Goal: Information Seeking & Learning: Learn about a topic

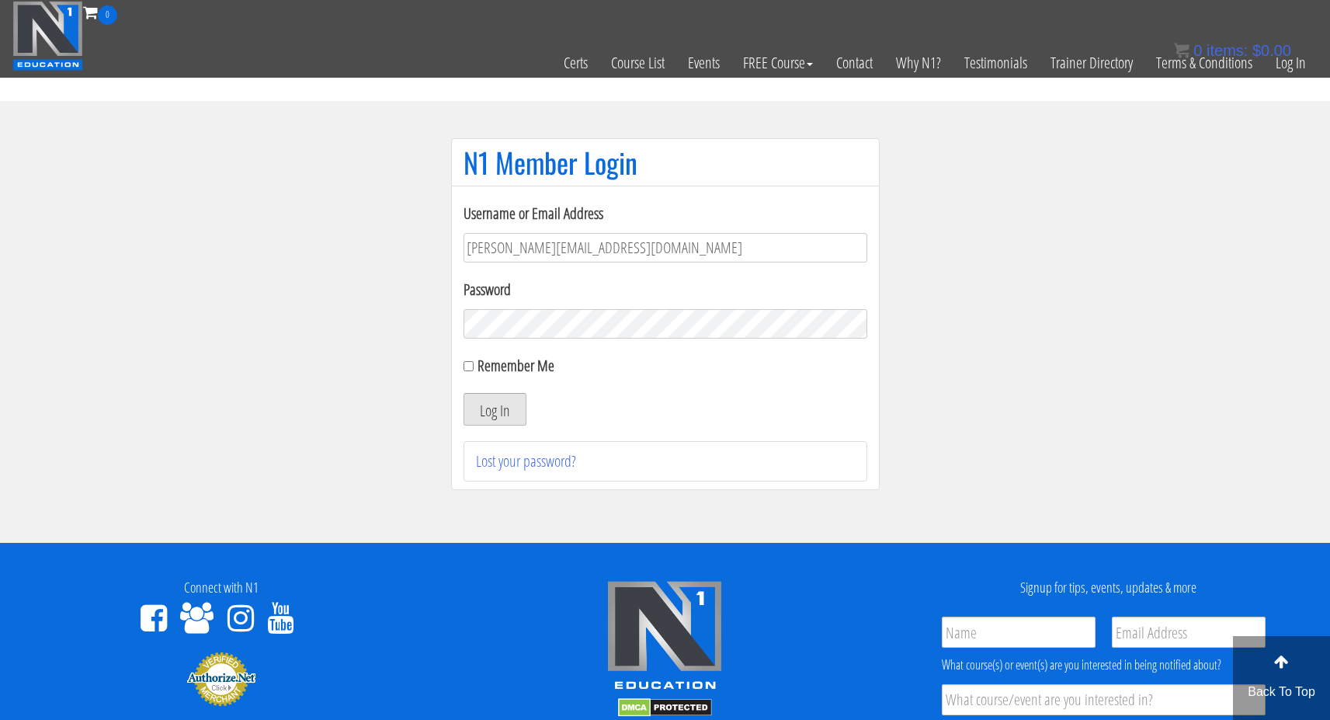
click at [490, 409] on button "Log In" at bounding box center [495, 409] width 63 height 33
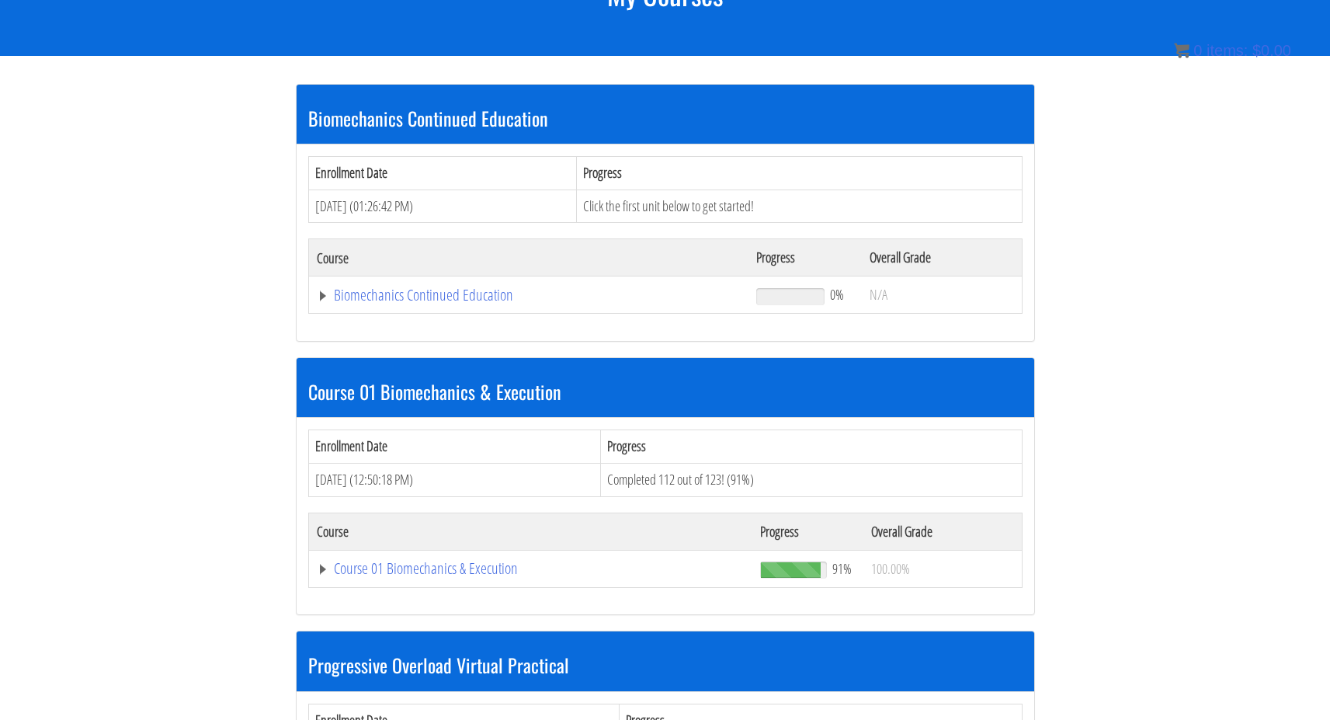
scroll to position [245, 0]
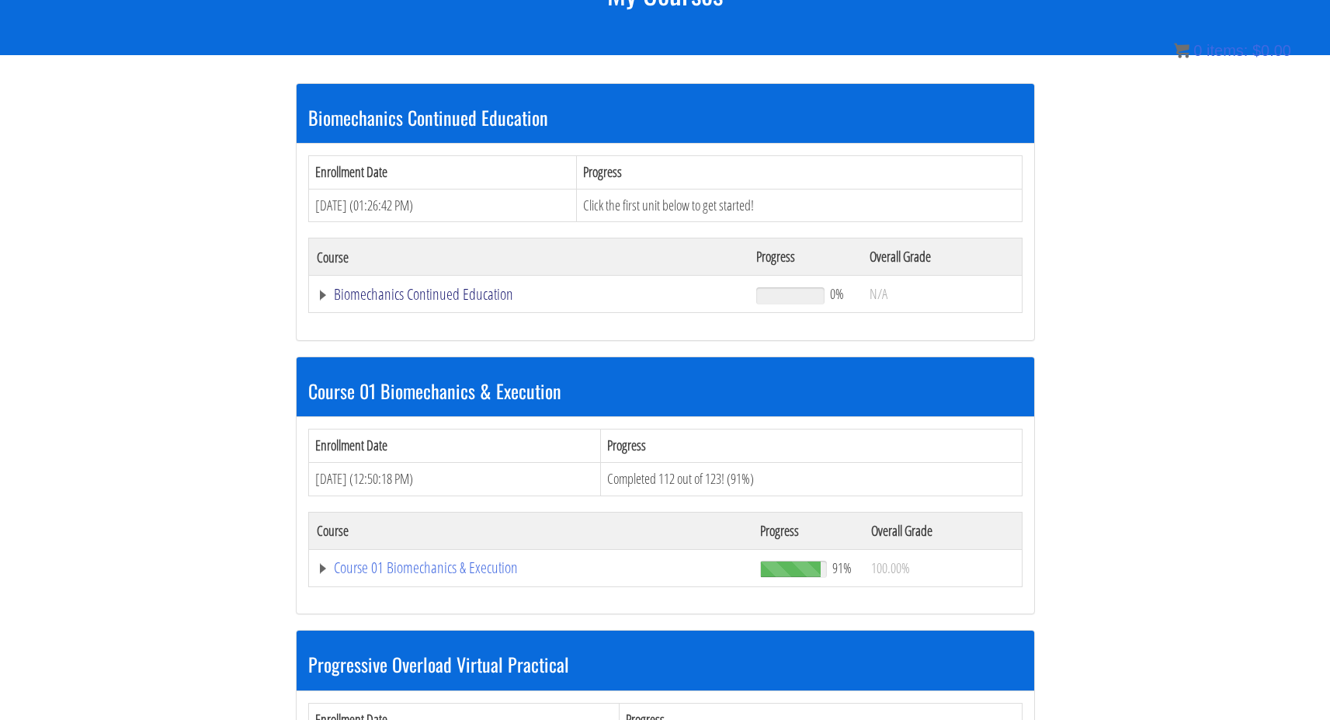
click at [322, 292] on link "Biomechanics Continued Education" at bounding box center [529, 295] width 425 height 16
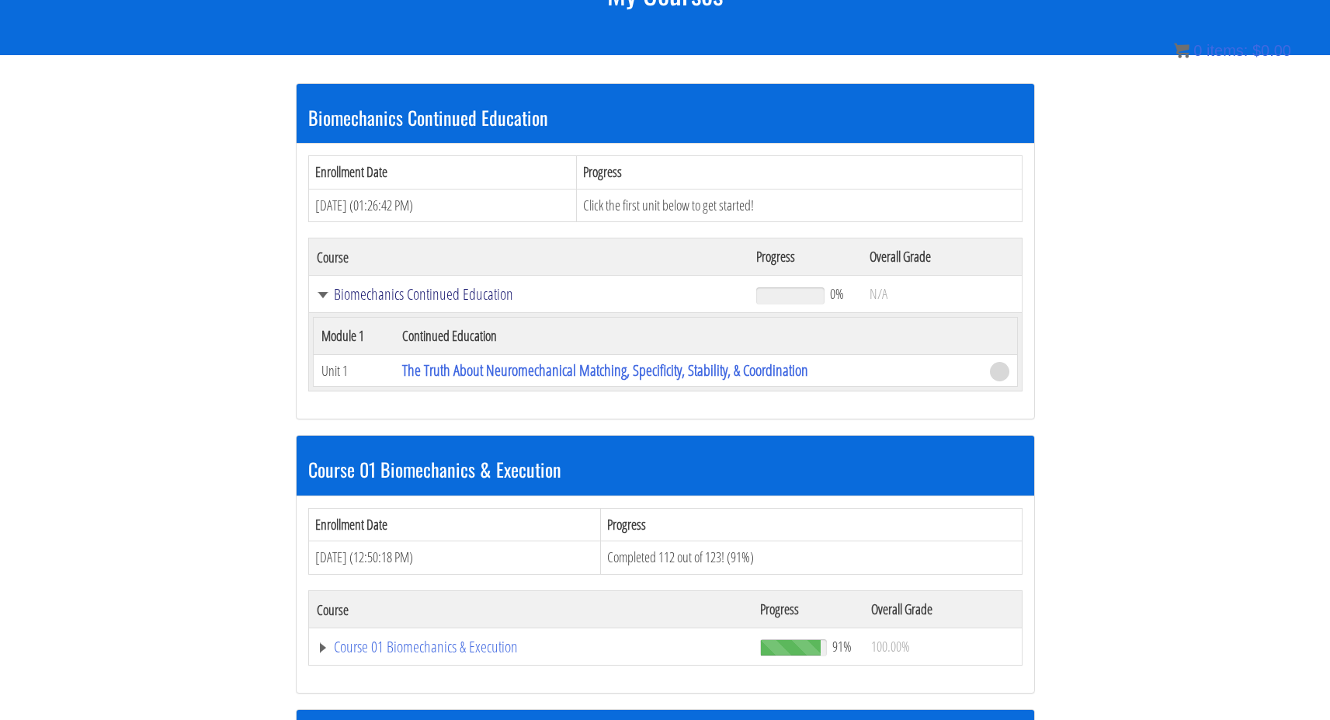
click at [322, 292] on link "Biomechanics Continued Education" at bounding box center [529, 295] width 425 height 16
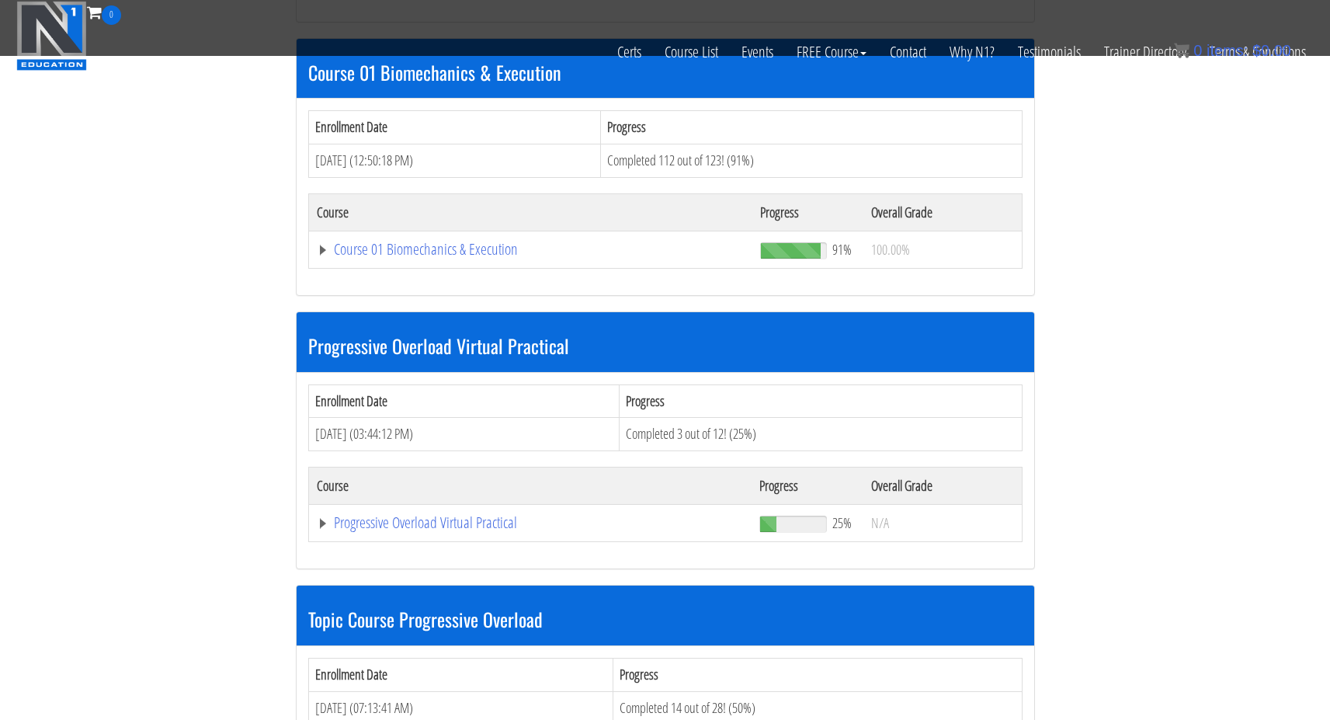
scroll to position [304, 0]
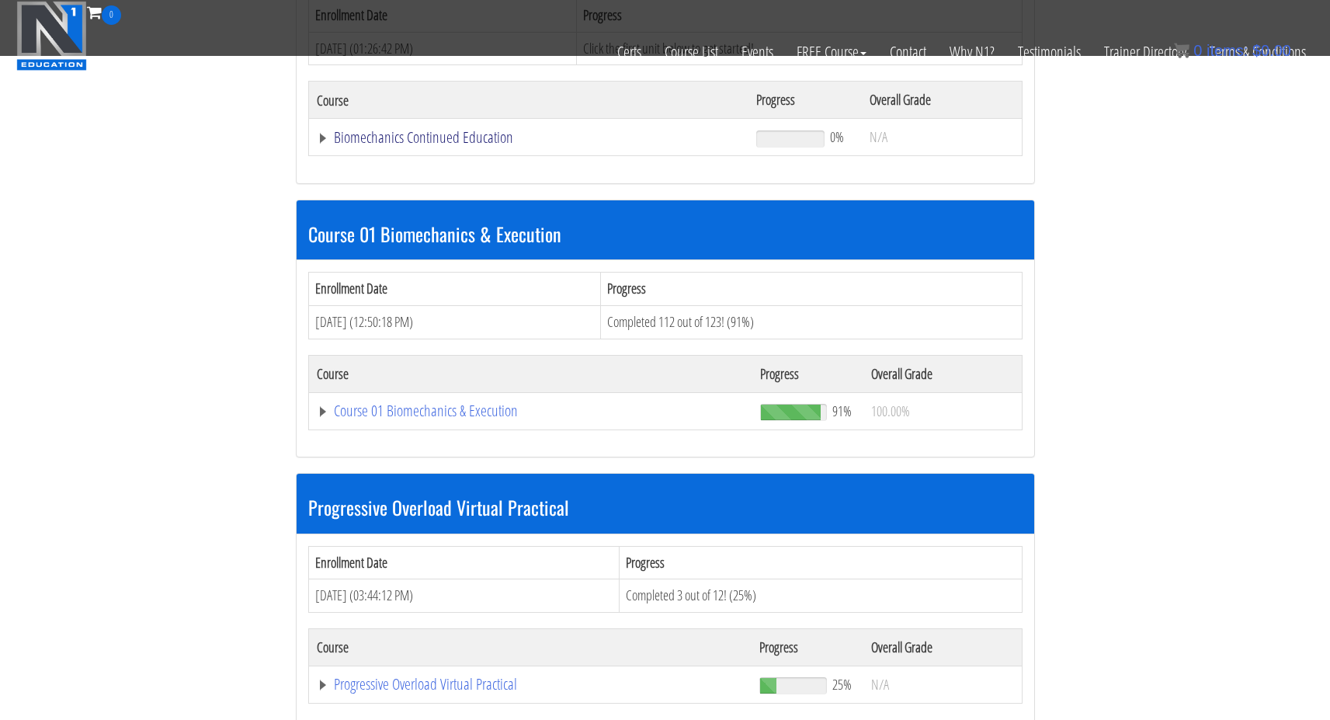
click at [390, 135] on link "Biomechanics Continued Education" at bounding box center [529, 138] width 425 height 16
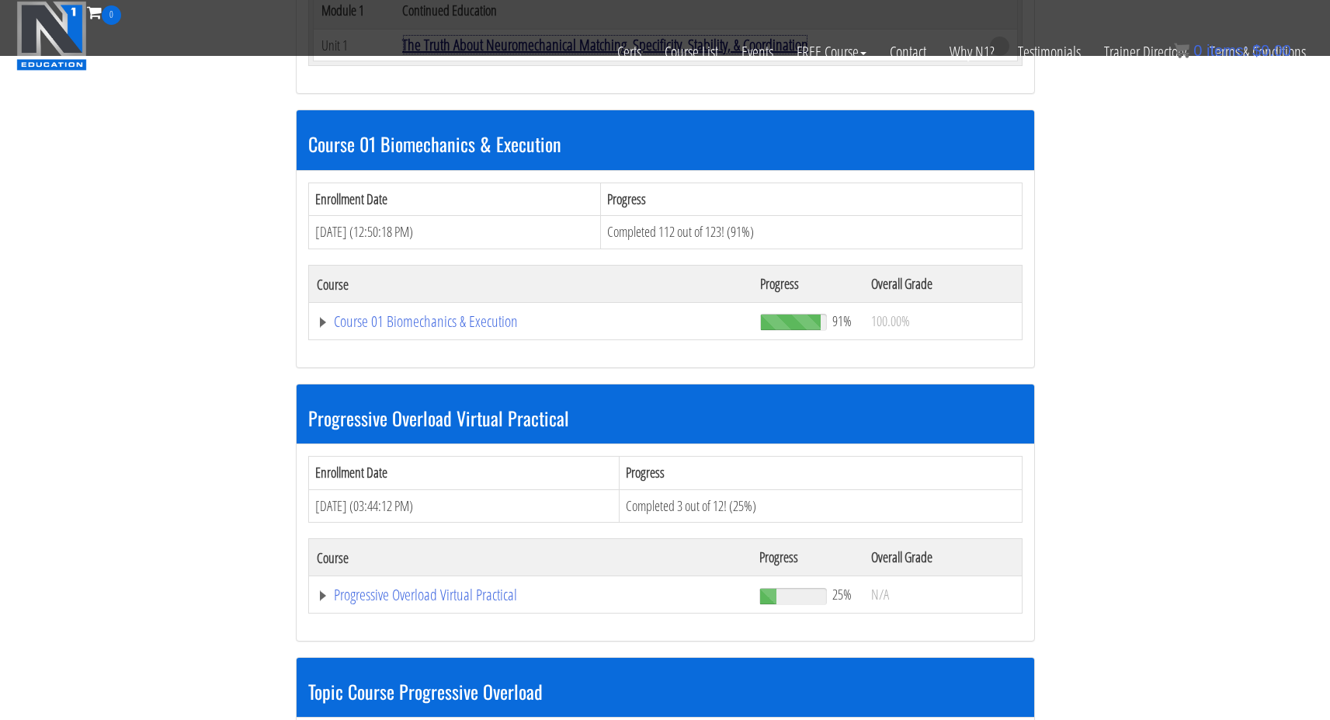
scroll to position [499, 0]
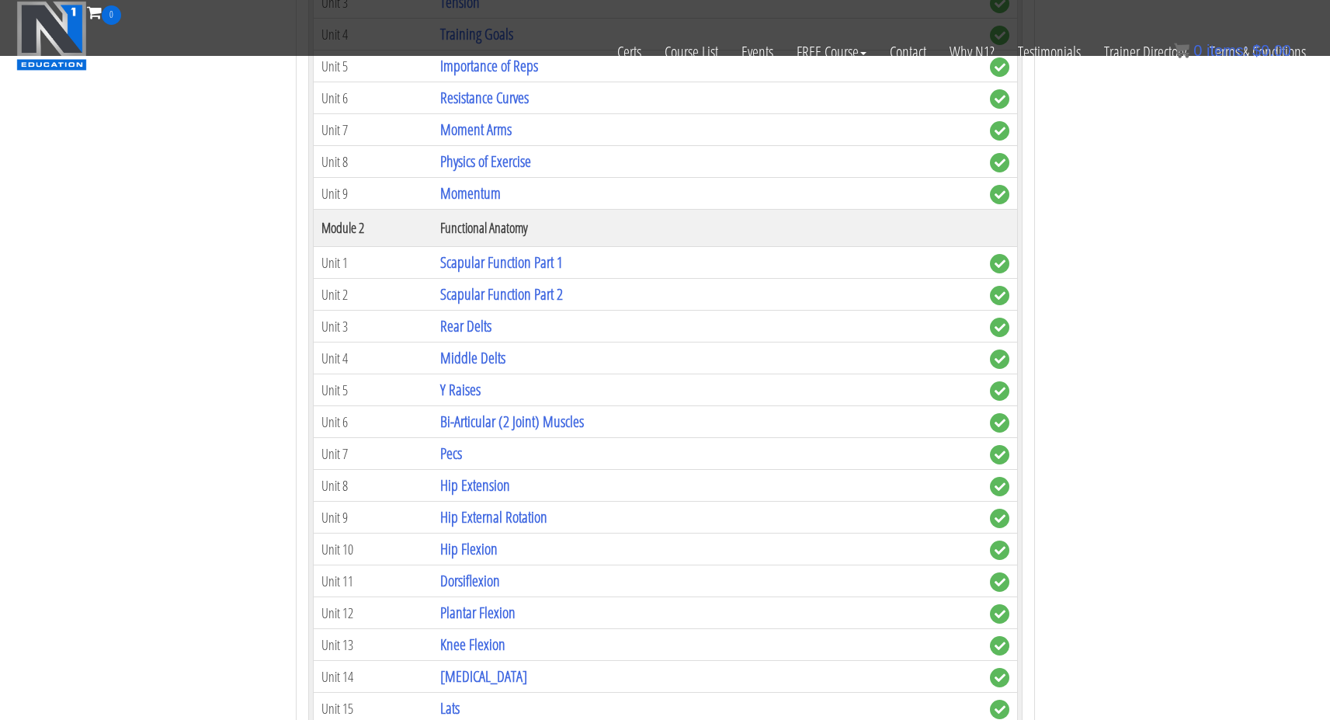
scroll to position [1037, 0]
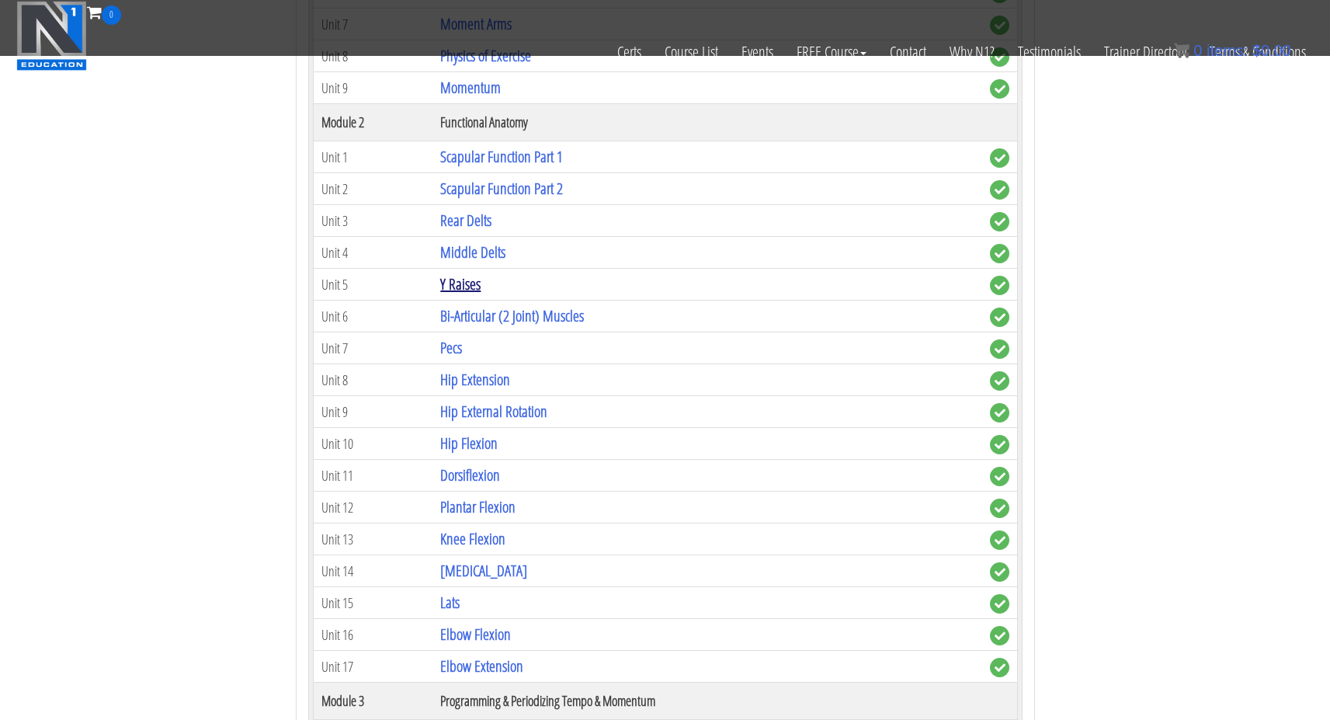
click at [471, 283] on link "Y Raises" at bounding box center [460, 283] width 40 height 21
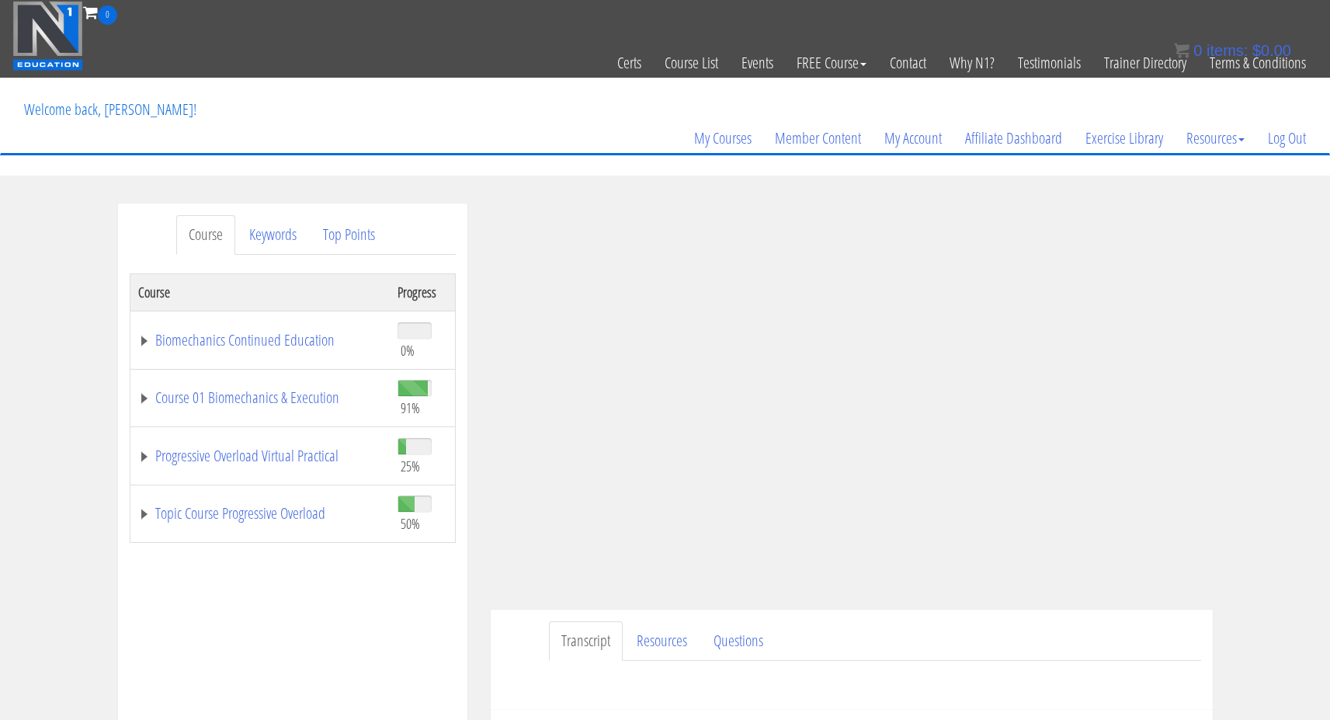
click at [1294, 401] on div "Course Keywords Top Points Course Progress Biomechanics Continued Education 0% …" at bounding box center [665, 642] width 1330 height 878
